Goal: Task Accomplishment & Management: Manage account settings

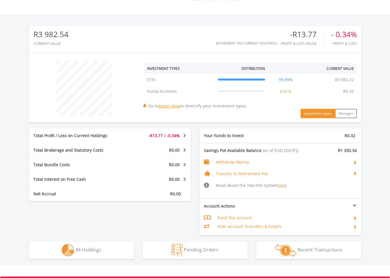
scroll to position [249, 0]
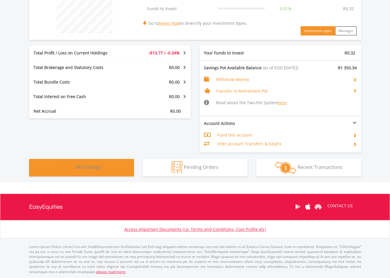
click at [96, 172] on button "Holdings All Holdings" at bounding box center [81, 167] width 105 height 17
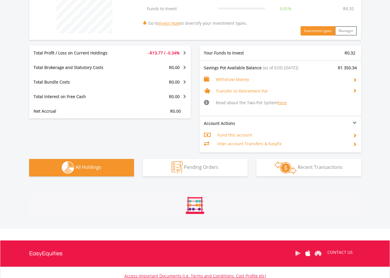
scroll to position [341, 0]
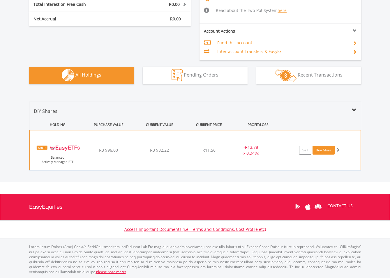
click at [324, 154] on link "Buy More" at bounding box center [323, 150] width 22 height 9
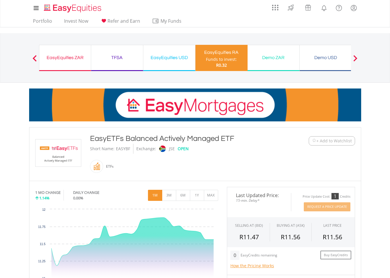
click at [227, 59] on div "Funds to invest:" at bounding box center [221, 59] width 31 height 6
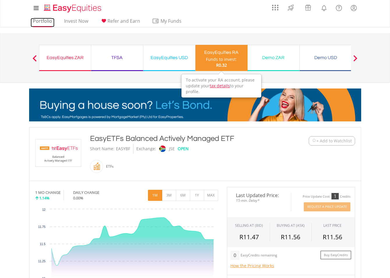
drag, startPoint x: 42, startPoint y: 22, endPoint x: 45, endPoint y: 23, distance: 3.0
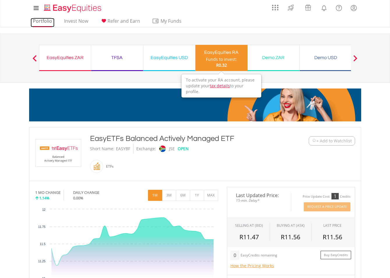
click at [42, 22] on link "Portfolio" at bounding box center [43, 22] width 24 height 9
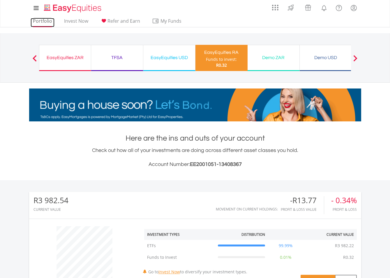
click at [38, 22] on link "Portfolio" at bounding box center [43, 22] width 24 height 9
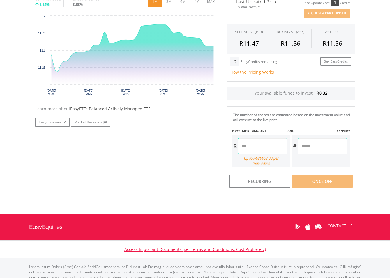
scroll to position [209, 0]
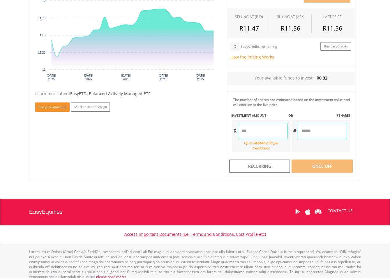
click at [57, 111] on link "EasyCompare" at bounding box center [52, 106] width 34 height 9
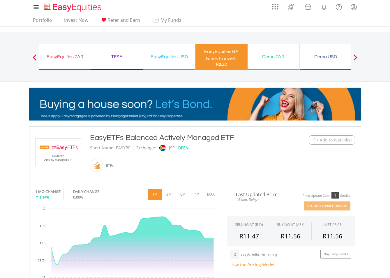
scroll to position [0, 0]
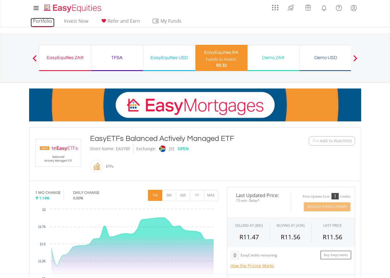
click at [43, 21] on link "Portfolio" at bounding box center [43, 22] width 24 height 9
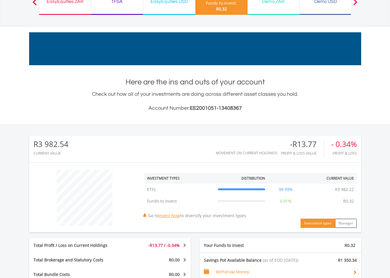
scroll to position [16, 0]
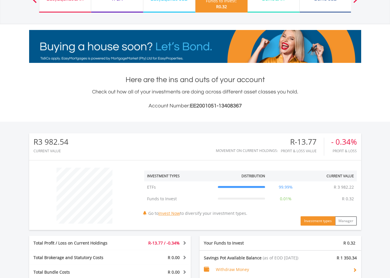
scroll to position [249, 0]
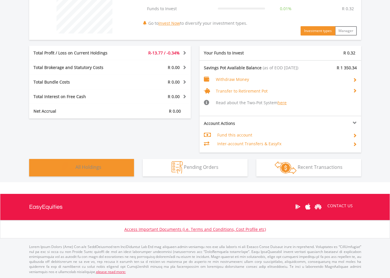
click at [107, 166] on button "Holdings All Holdings" at bounding box center [81, 167] width 105 height 17
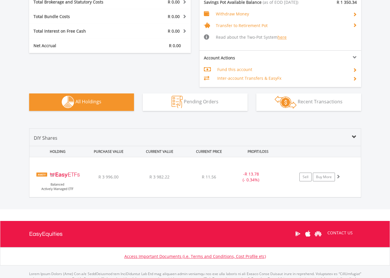
scroll to position [312, 0]
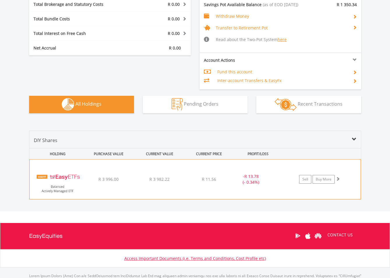
click at [338, 179] on span at bounding box center [338, 179] width 4 height 4
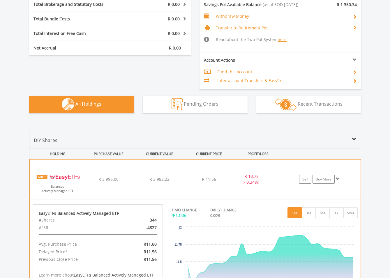
click at [338, 177] on span at bounding box center [338, 179] width 4 height 4
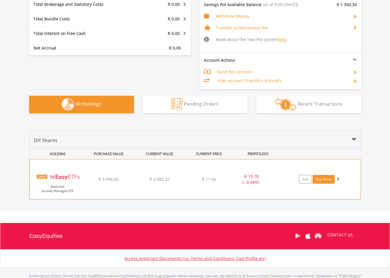
click at [330, 179] on link "Buy More" at bounding box center [323, 179] width 22 height 9
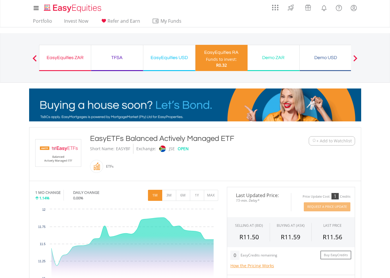
click at [201, 51] on div "EasyEquities RA" at bounding box center [221, 52] width 45 height 8
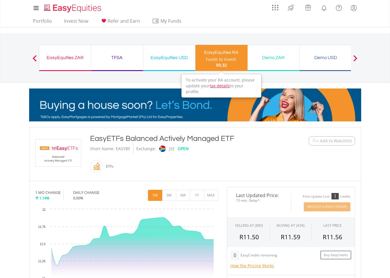
click at [68, 57] on div "EasyEquities ZAR" at bounding box center [65, 58] width 45 height 8
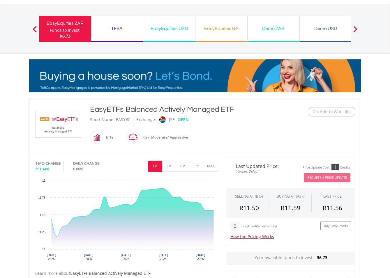
click at [212, 18] on div "EasyEquities RA Funds to invest: R6.73" at bounding box center [221, 29] width 52 height 26
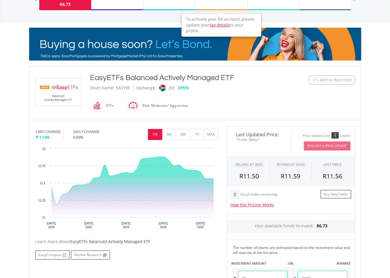
scroll to position [29, 0]
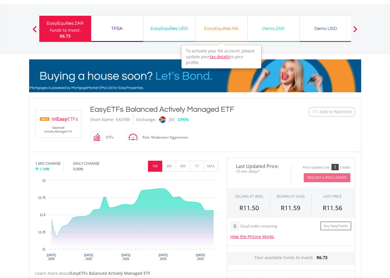
click at [220, 25] on div "EasyEquities RA" at bounding box center [221, 28] width 45 height 8
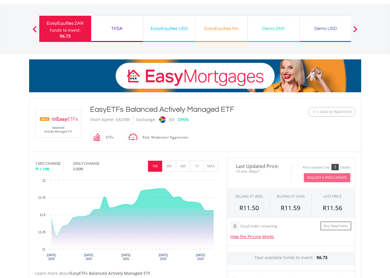
click at [214, 35] on div "EasyEquities RA Funds to invest: R6.73" at bounding box center [221, 29] width 52 height 26
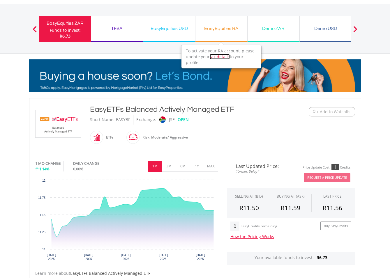
click at [221, 56] on link "tax details" at bounding box center [220, 57] width 20 height 6
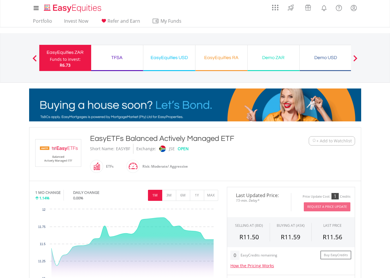
click at [230, 64] on div "EasyEquities RA Funds to invest: R6.73" at bounding box center [221, 58] width 52 height 26
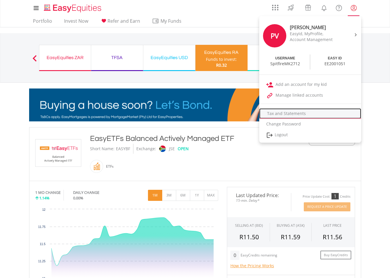
click at [288, 115] on link "Tax and Statements" at bounding box center [310, 113] width 102 height 10
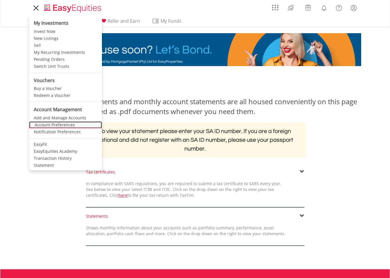
click at [59, 127] on link "Account Preferences" at bounding box center [65, 124] width 73 height 7
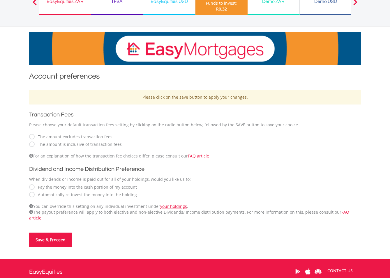
scroll to position [87, 0]
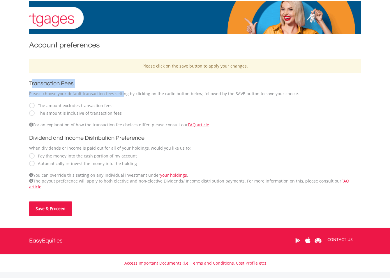
drag, startPoint x: 50, startPoint y: 85, endPoint x: 117, endPoint y: 89, distance: 66.5
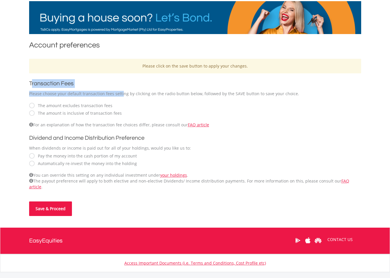
click at [117, 89] on form "Transaction Fees Please choose your default transaction fees setting by clickin…" at bounding box center [195, 147] width 332 height 137
click at [92, 94] on div "Please choose your default transaction fees setting by clicking on the radio bu…" at bounding box center [195, 94] width 332 height 6
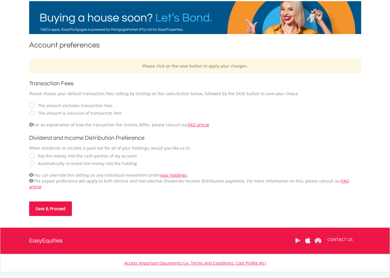
drag, startPoint x: 27, startPoint y: 92, endPoint x: 291, endPoint y: 94, distance: 264.2
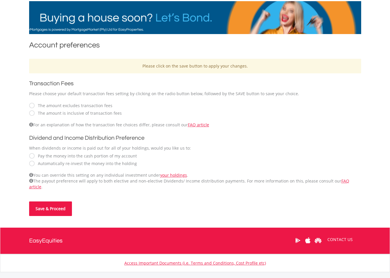
click at [297, 90] on div "Account preferences Please click on the save button to apply your changes. Tran…" at bounding box center [195, 128] width 340 height 176
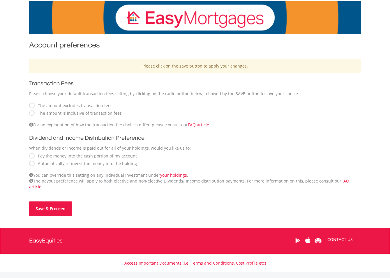
drag, startPoint x: 260, startPoint y: 109, endPoint x: 171, endPoint y: 111, distance: 88.2
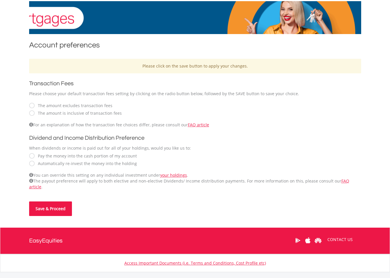
click at [259, 110] on div "The amount excludes transaction fees The amount is inclusive of transaction fees" at bounding box center [195, 109] width 332 height 14
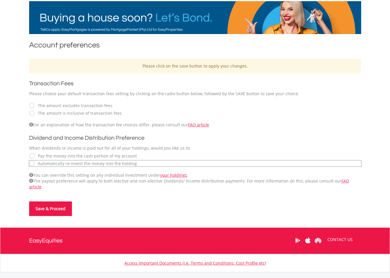
click at [44, 202] on button "Save & Proceed" at bounding box center [50, 208] width 43 height 15
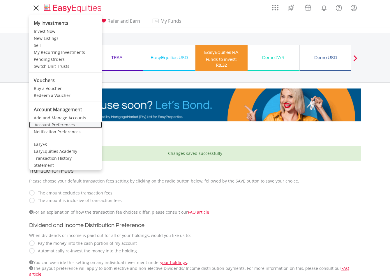
click at [65, 126] on link "Account Preferences" at bounding box center [65, 124] width 73 height 7
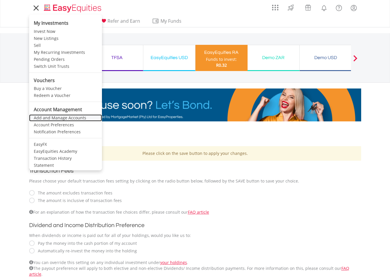
click at [65, 116] on link "Add and Manage Accounts" at bounding box center [65, 117] width 73 height 7
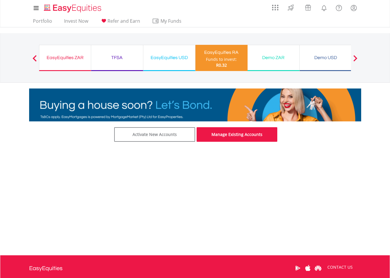
click at [237, 141] on link "Manage Existing Accounts" at bounding box center [236, 134] width 81 height 15
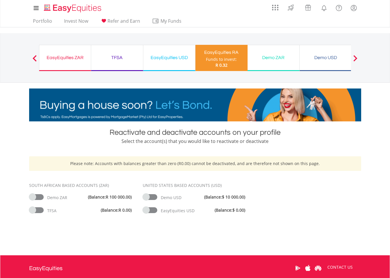
click at [41, 197] on span at bounding box center [36, 197] width 15 height 6
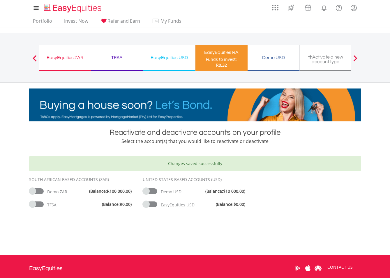
click at [154, 191] on span at bounding box center [150, 191] width 15 height 6
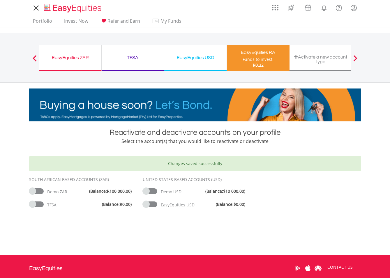
click at [17, 87] on div "My Investments Invest Now New Listings Sell My Recurring Investments Pending Or…" at bounding box center [195, 60] width 390 height 121
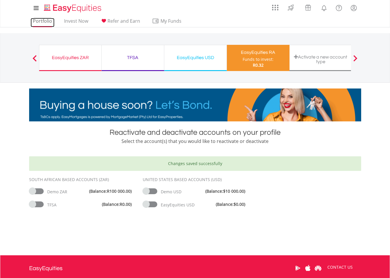
click at [41, 22] on link "Portfolio" at bounding box center [43, 22] width 24 height 9
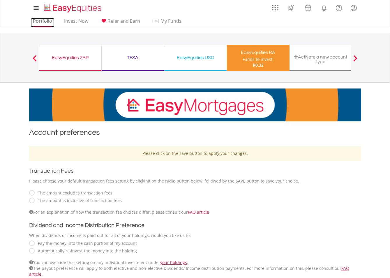
click at [37, 22] on link "Portfolio" at bounding box center [43, 22] width 24 height 9
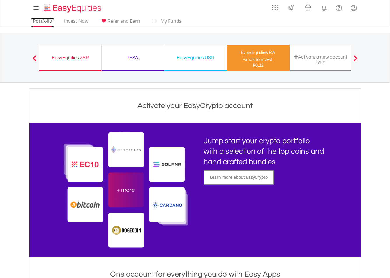
click at [43, 22] on link "Portfolio" at bounding box center [43, 22] width 24 height 9
